Goal: Task Accomplishment & Management: Use online tool/utility

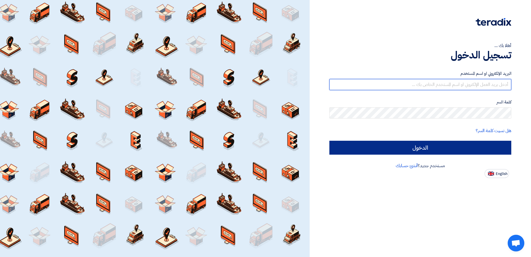
type input "sales@gtc-egy.com"
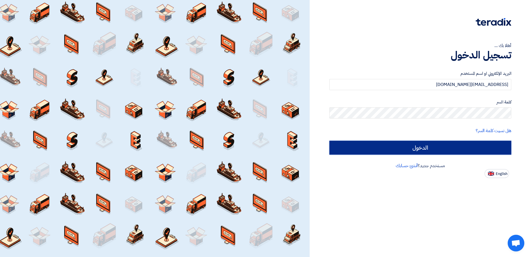
click at [409, 145] on input "الدخول" at bounding box center [420, 148] width 182 height 14
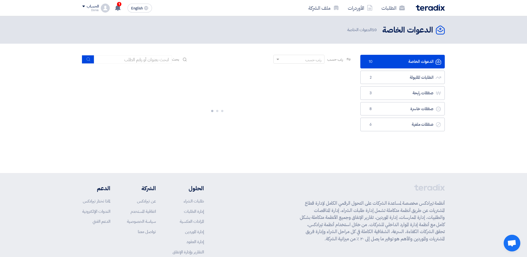
click at [375, 58] on link "الدعوات الخاصة الدعوات الخاصة 10" at bounding box center [402, 62] width 84 height 14
click at [119, 5] on span "1" at bounding box center [119, 4] width 4 height 4
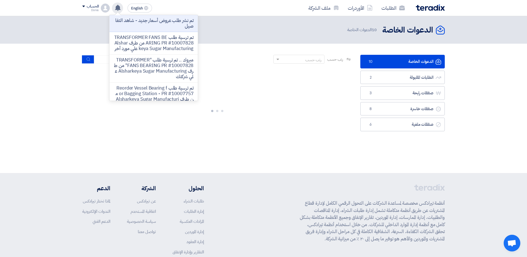
drag, startPoint x: 119, startPoint y: 5, endPoint x: 178, endPoint y: 25, distance: 62.2
click at [178, 25] on p "تم نشر طلب عروض أسعار جديد - شاهد التفاصيل" at bounding box center [153, 23] width 79 height 11
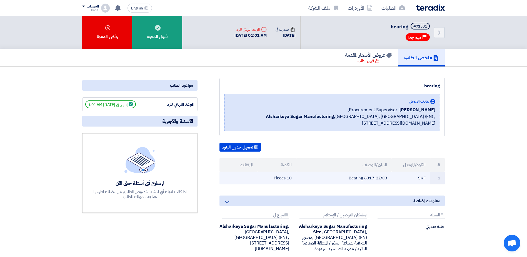
drag, startPoint x: 365, startPoint y: 178, endPoint x: 387, endPoint y: 177, distance: 21.4
click at [387, 177] on td "Bearing 6317-2Z/C3" at bounding box center [344, 177] width 96 height 13
copy td "6317-2Z/C3"
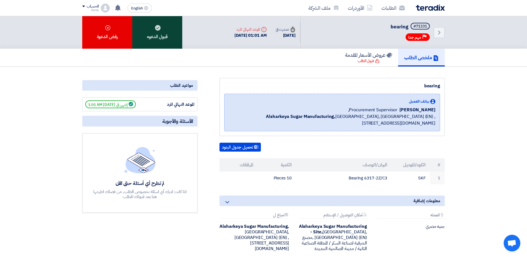
click at [158, 30] on use at bounding box center [158, 28] width 6 height 6
click at [159, 41] on div "قبول الدعوه" at bounding box center [157, 32] width 50 height 32
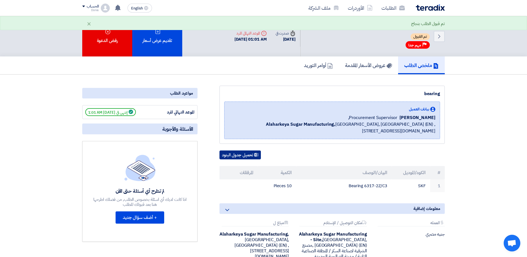
click at [239, 154] on button "تحميل جدول البنود" at bounding box center [239, 154] width 41 height 9
